Goal: Transaction & Acquisition: Purchase product/service

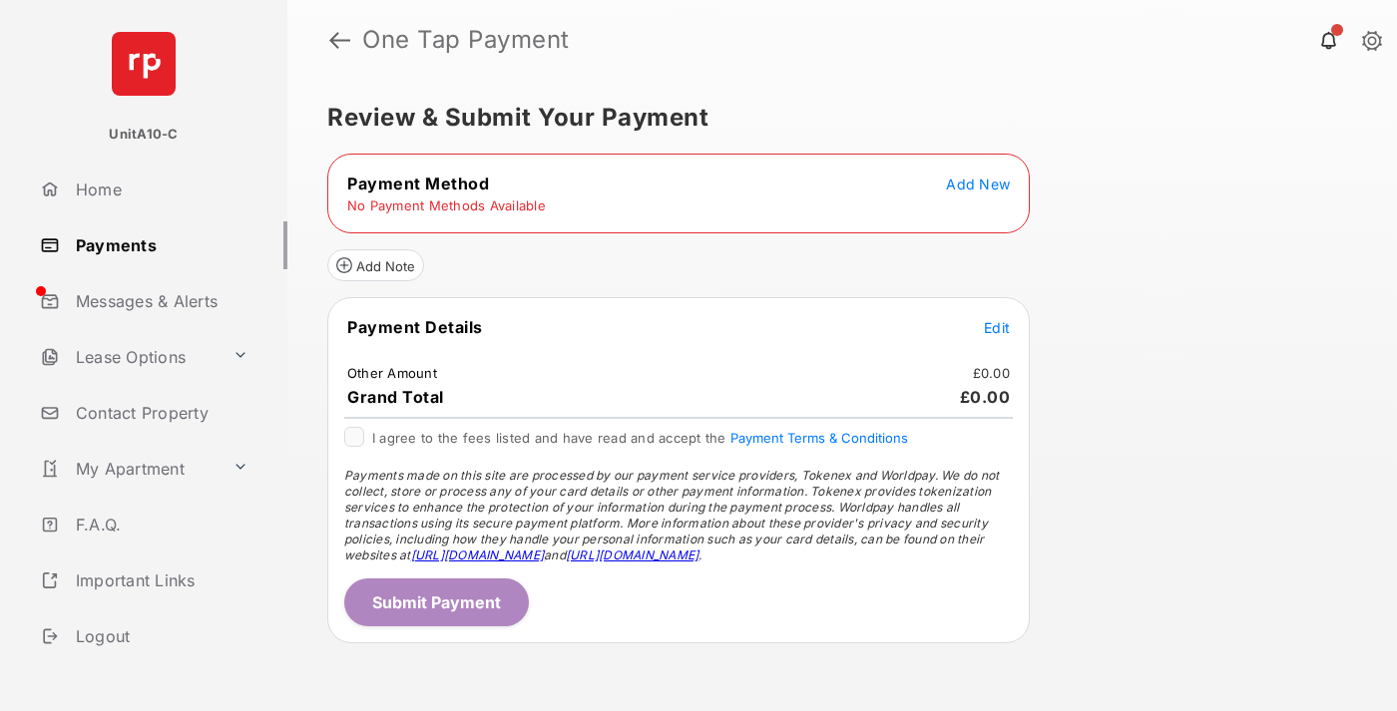
click at [978, 184] on span "Add New" at bounding box center [978, 184] width 64 height 17
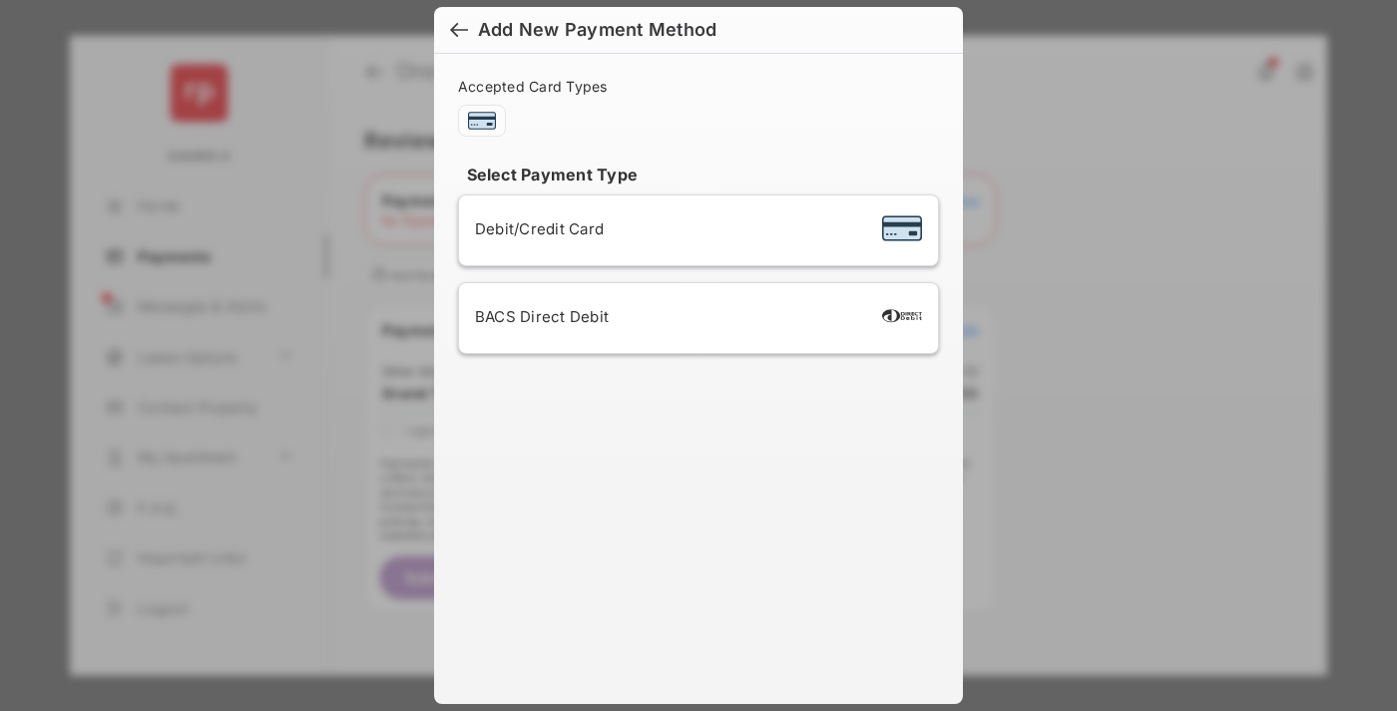
click at [534, 228] on span "Debit/Credit Card" at bounding box center [539, 228] width 129 height 19
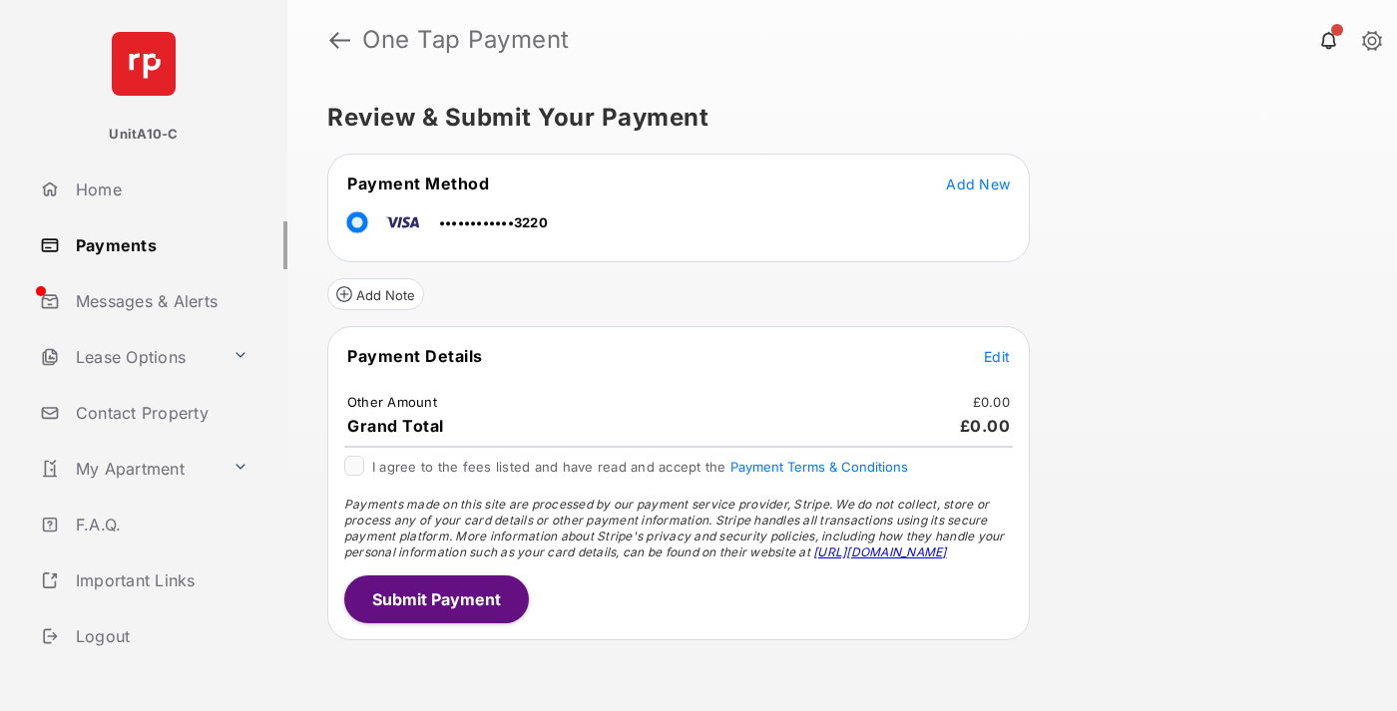
click at [997, 356] on span "Edit" at bounding box center [997, 356] width 26 height 17
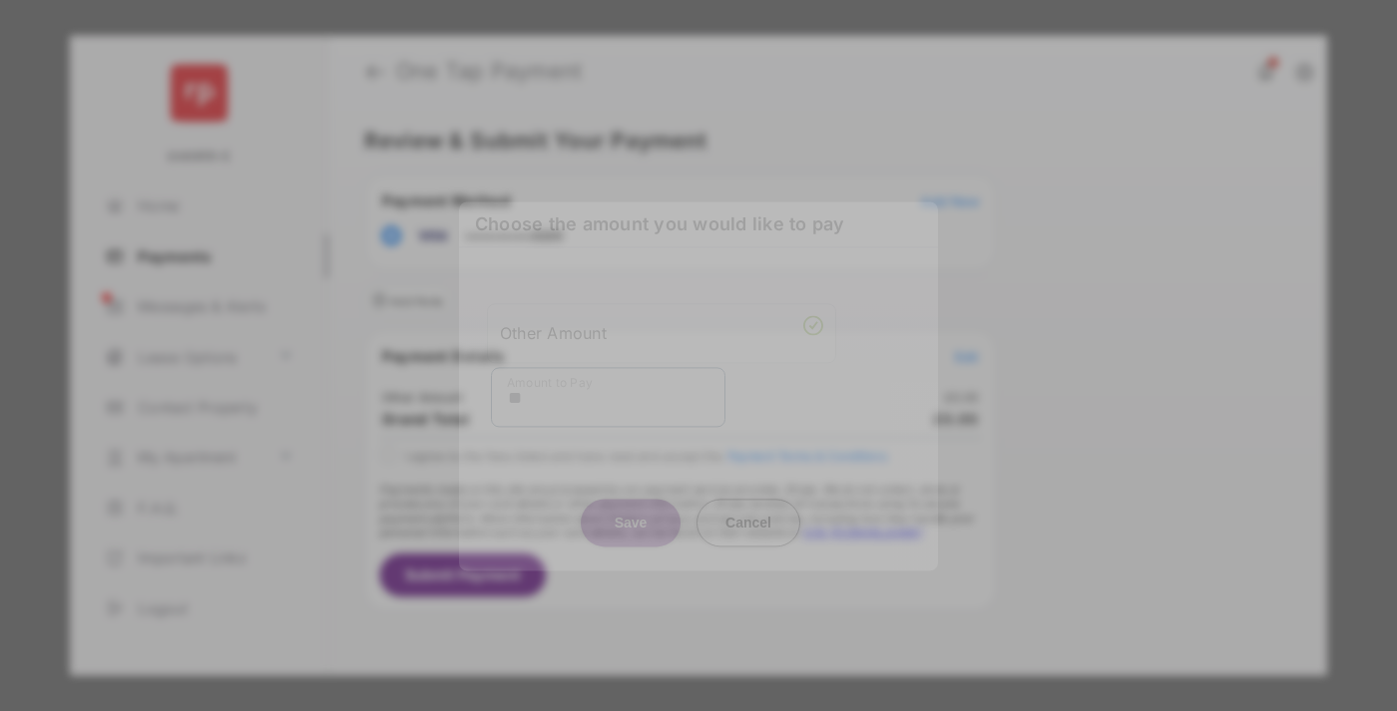
type input "**"
click at [631, 510] on button "Save" at bounding box center [631, 523] width 100 height 48
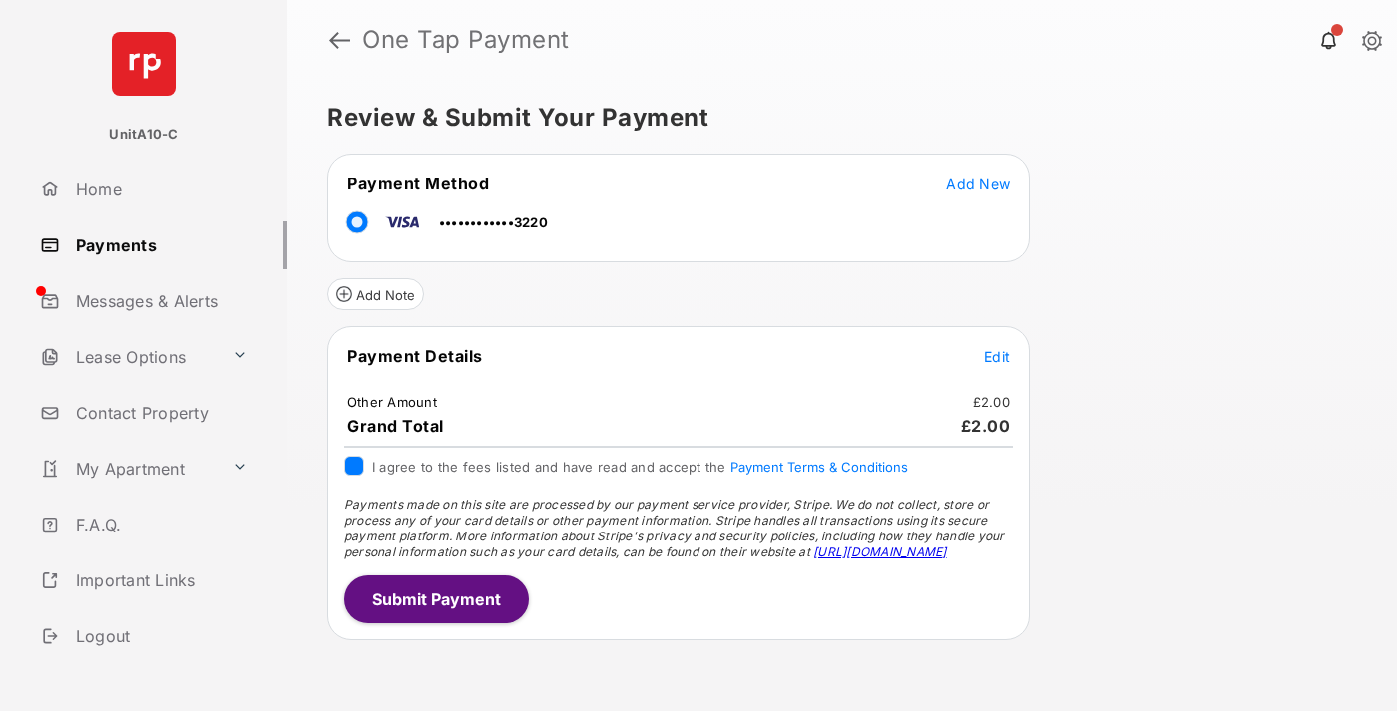
click at [435, 599] on button "Submit Payment" at bounding box center [436, 600] width 185 height 48
